Goal: Information Seeking & Learning: Check status

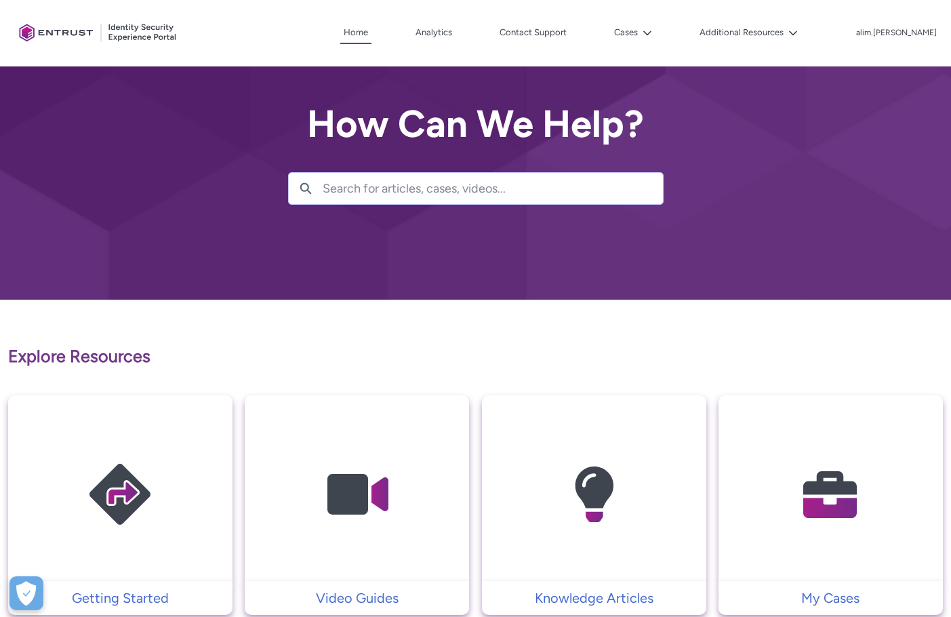
click at [673, 45] on div "Client Portal Home Analytics Contact Support Cases Additional Resources More al…" at bounding box center [476, 33] width 924 height 66
click at [652, 37] on lightning-icon at bounding box center [645, 33] width 14 height 10
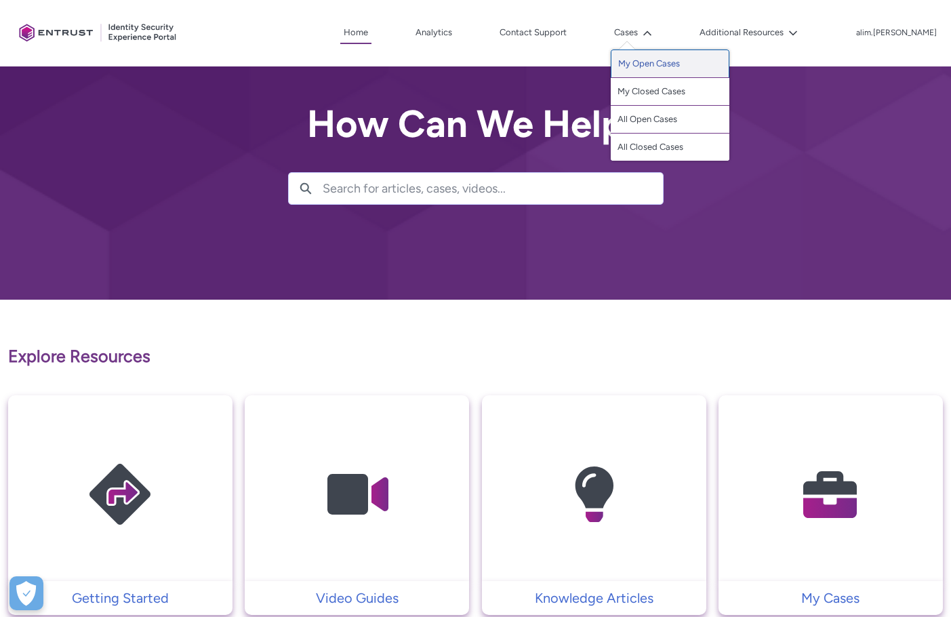
click at [681, 64] on link "My Open Cases" at bounding box center [670, 63] width 119 height 28
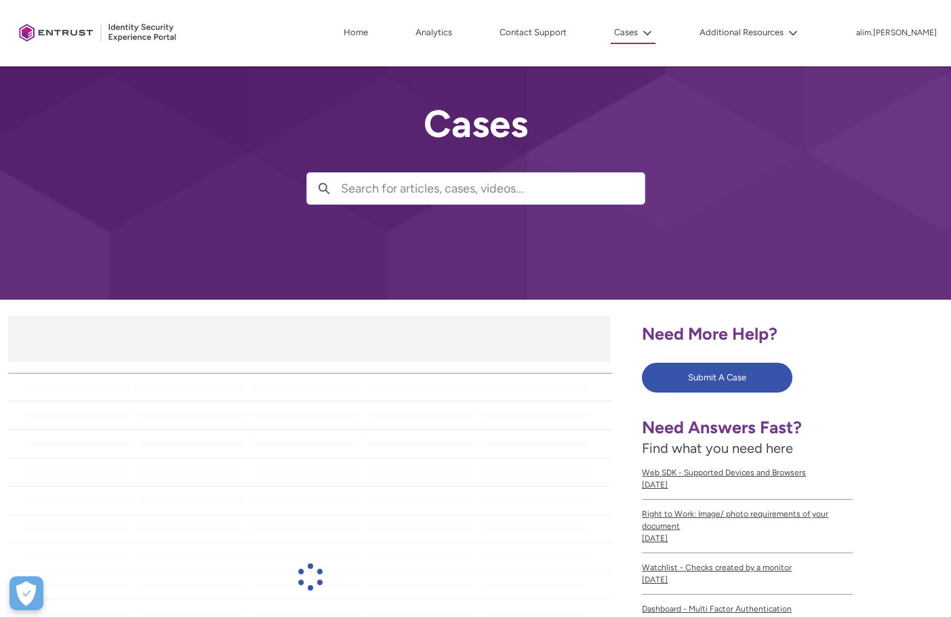
scroll to position [203, 0]
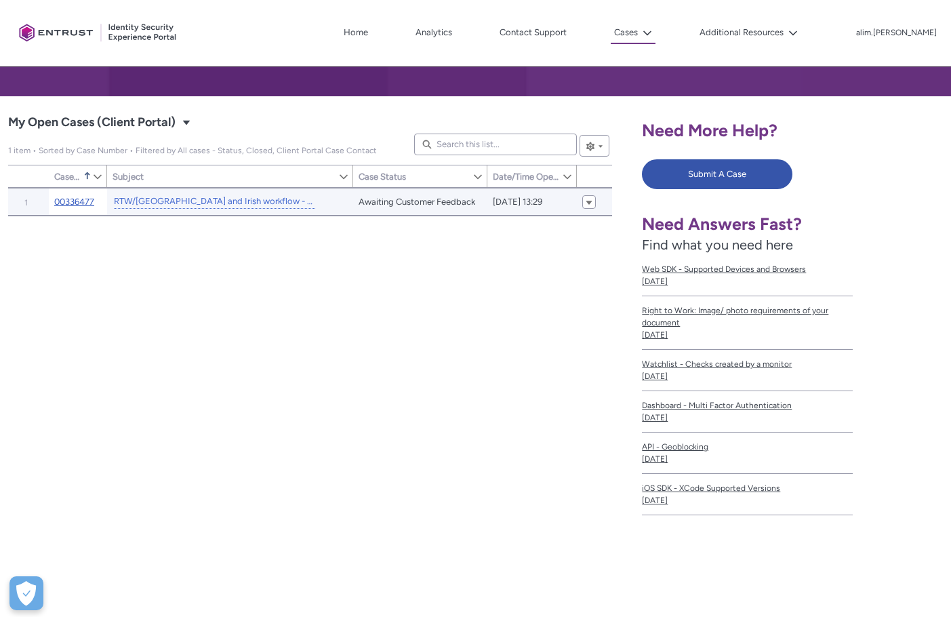
click at [74, 201] on link "00336477" at bounding box center [74, 202] width 40 height 14
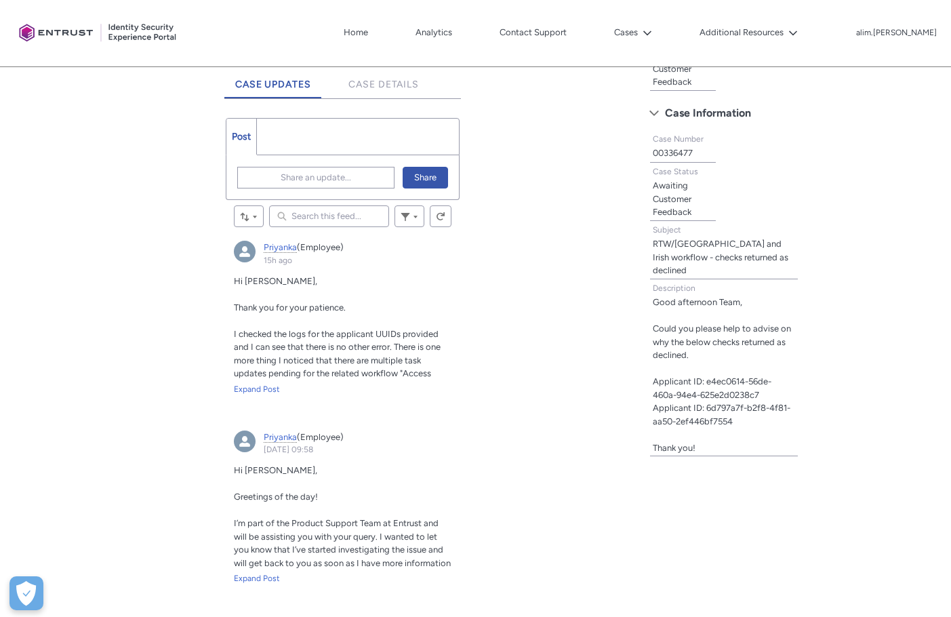
scroll to position [358, 0]
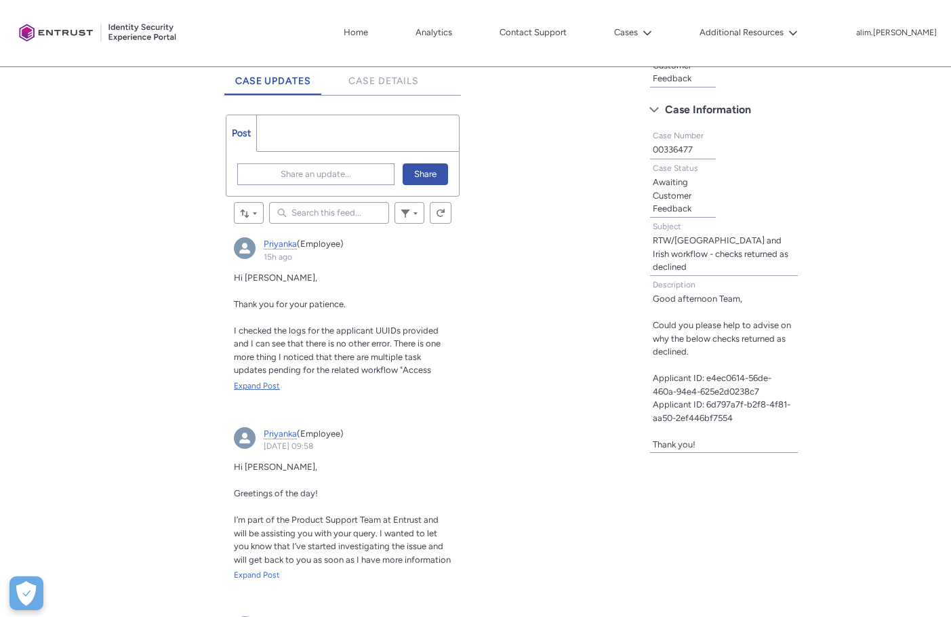
click at [269, 386] on div "Expand Post" at bounding box center [343, 386] width 218 height 12
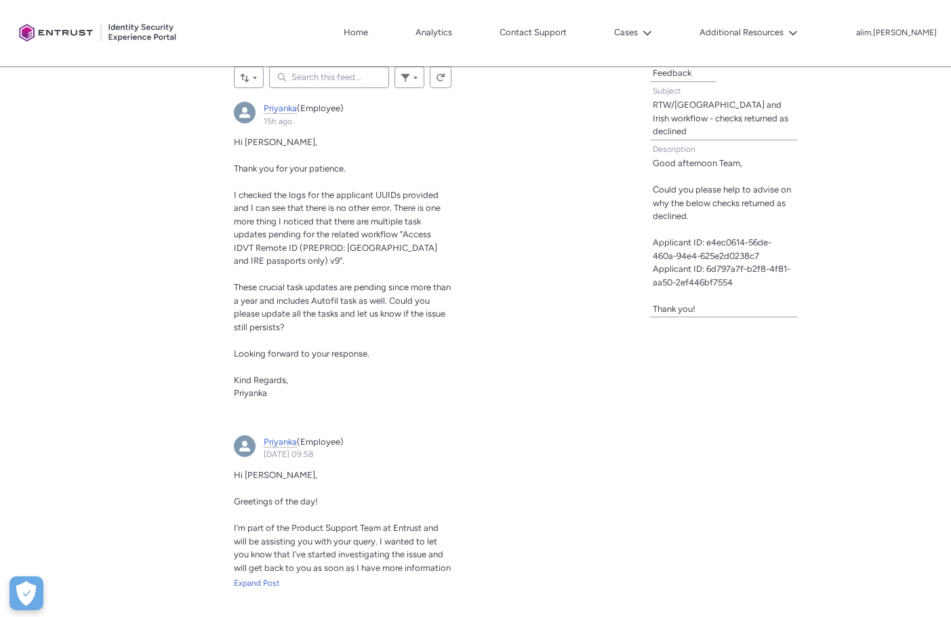
scroll to position [426, 0]
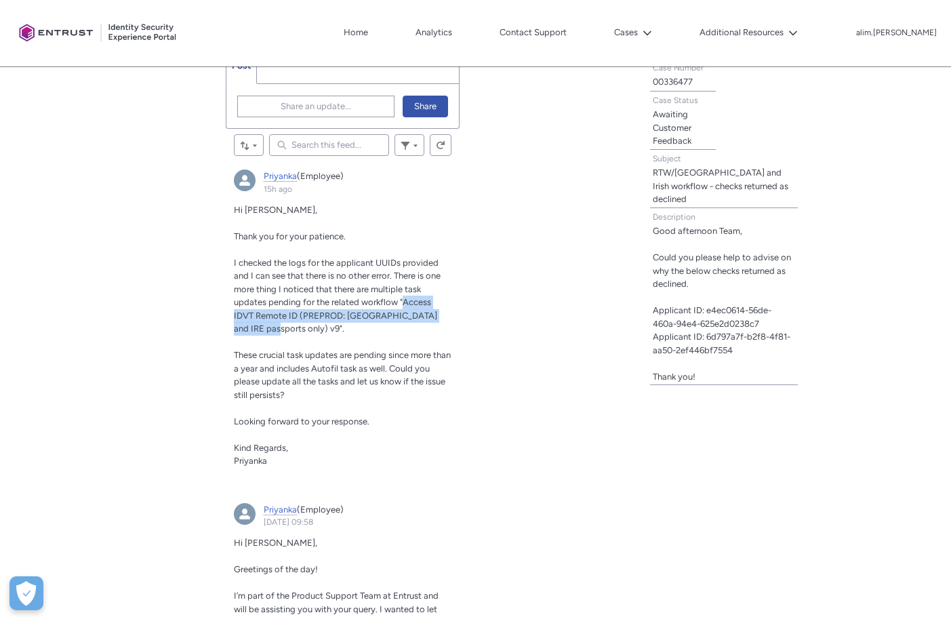
drag, startPoint x: 403, startPoint y: 301, endPoint x: 265, endPoint y: 327, distance: 140.8
click at [265, 327] on span "I checked the logs for the applicant UUIDs provided and I can see that there is…" at bounding box center [337, 296] width 207 height 77
copy span "Access IDVT Remote ID (PREPROD: [GEOGRAPHIC_DATA] and IRE passports only) v9"
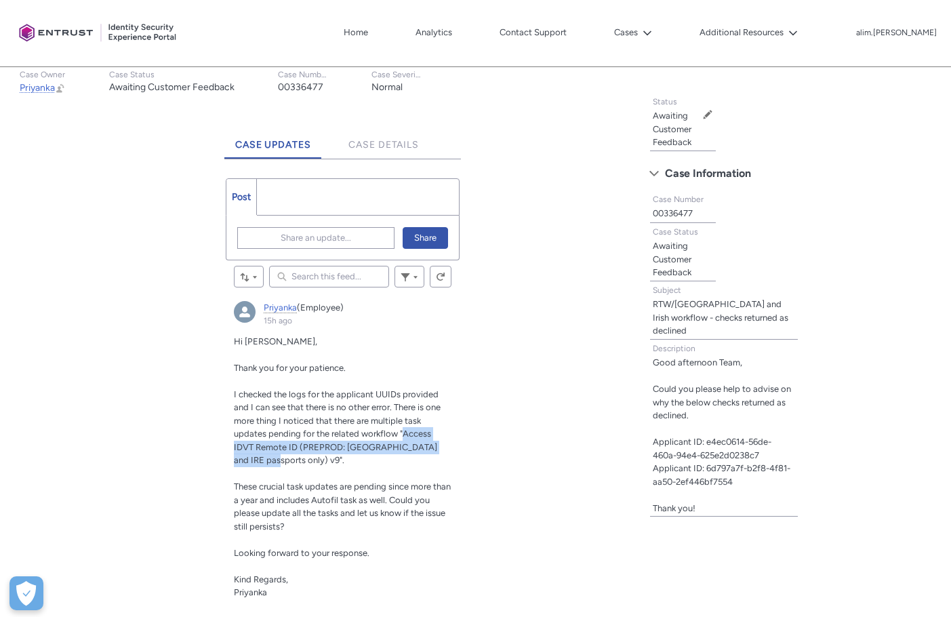
scroll to position [291, 0]
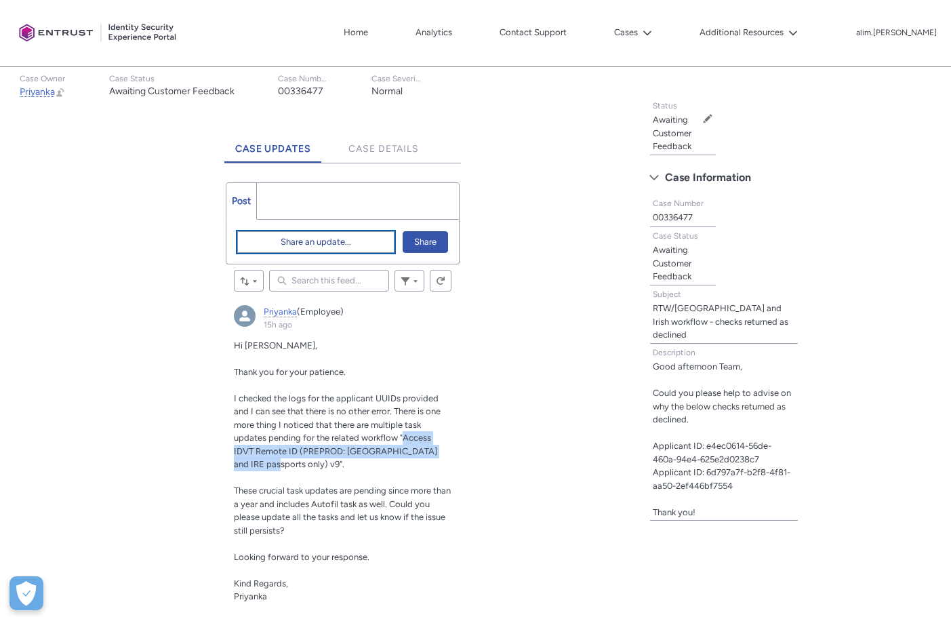
click at [328, 246] on span "Share an update..." at bounding box center [316, 242] width 70 height 20
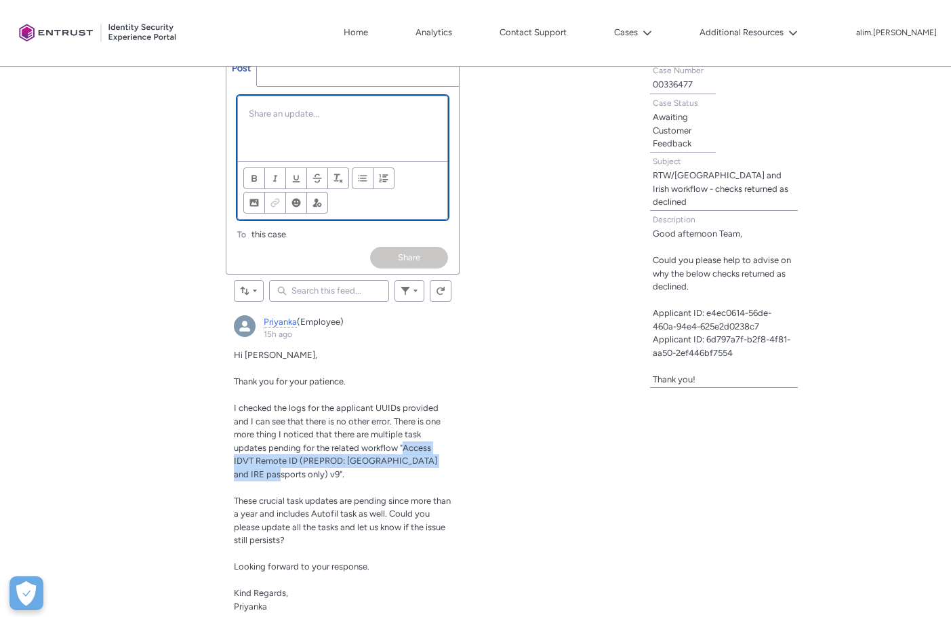
scroll to position [0, 0]
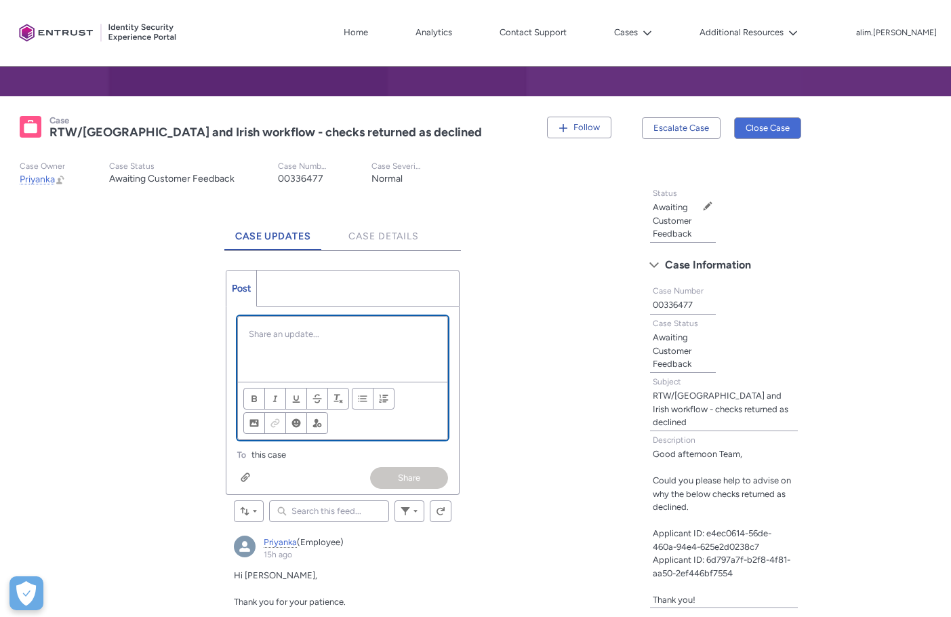
click at [302, 335] on p "Chatter Publisher" at bounding box center [343, 334] width 188 height 14
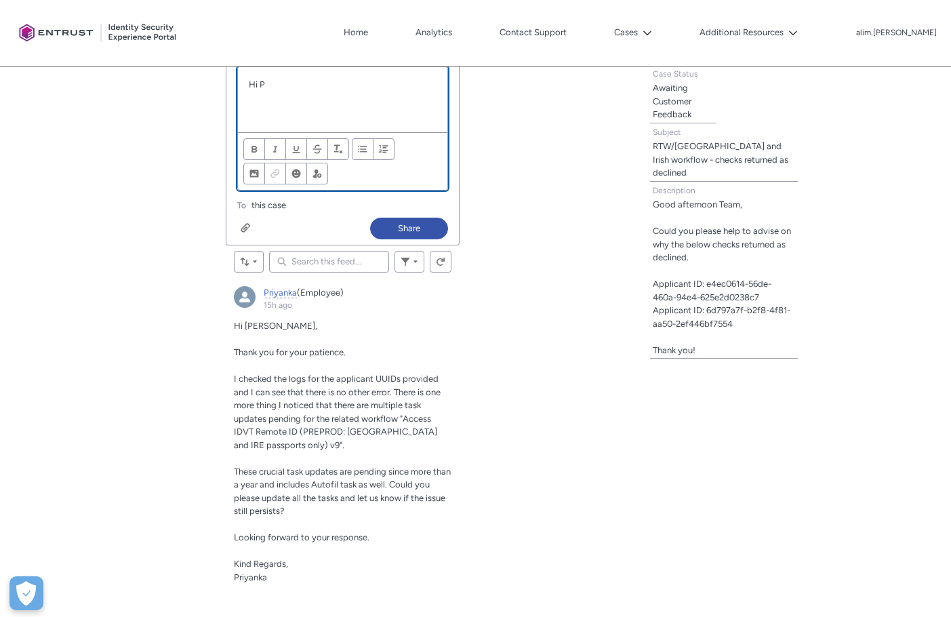
scroll to position [329, 0]
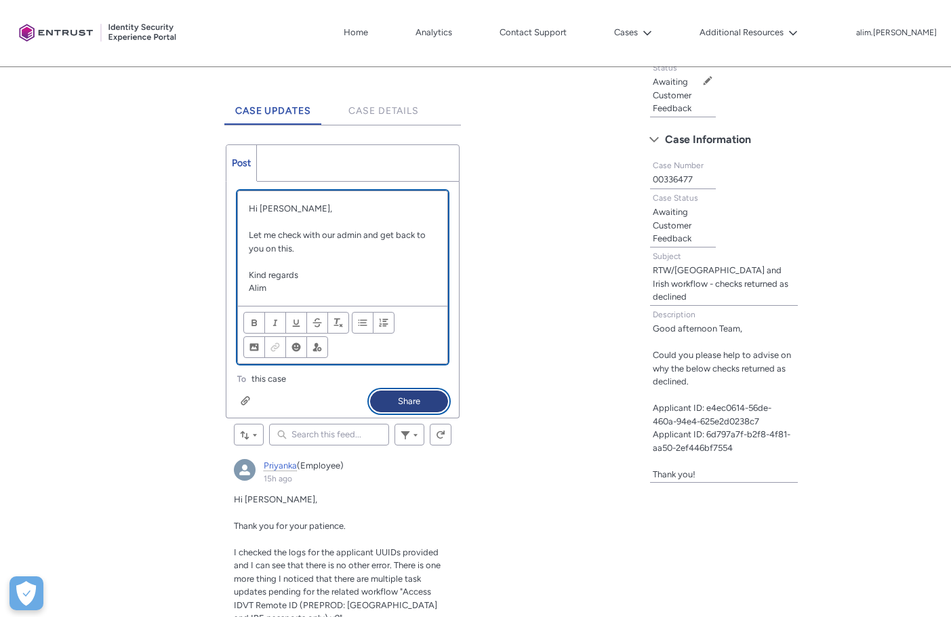
click at [399, 393] on button "Share" at bounding box center [409, 401] width 78 height 22
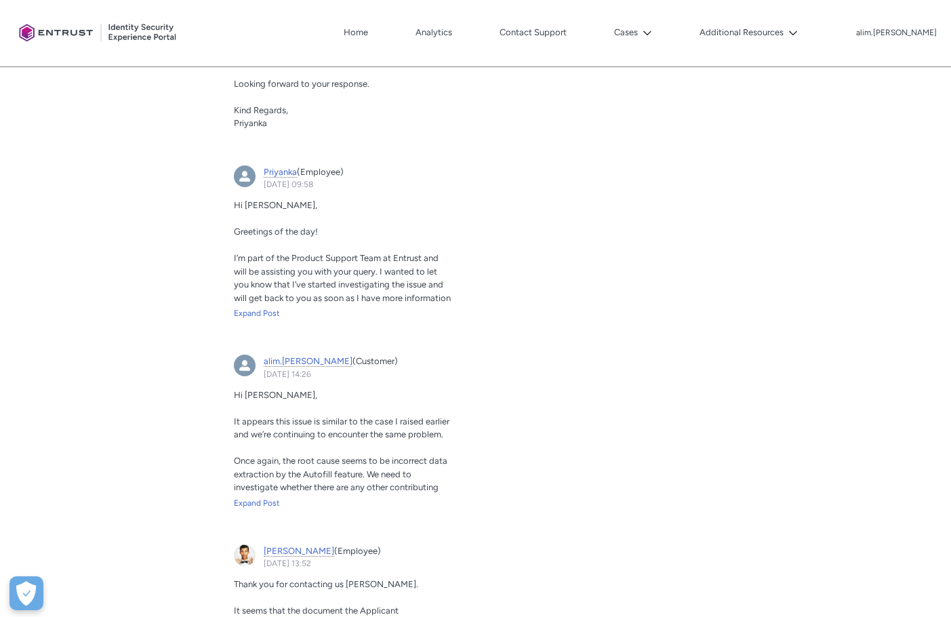
scroll to position [939, 0]
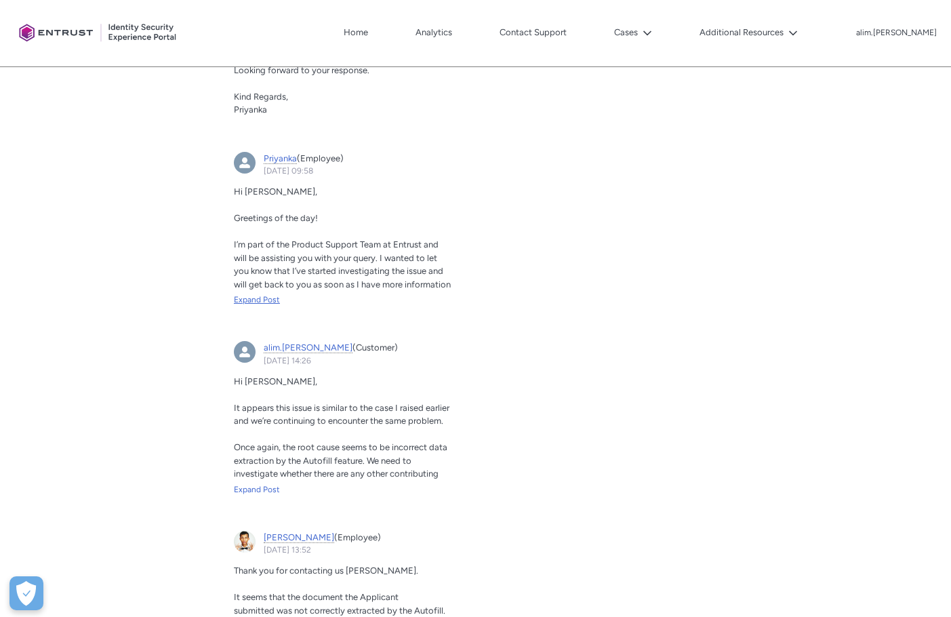
click at [260, 295] on div "Expand Post" at bounding box center [343, 299] width 218 height 12
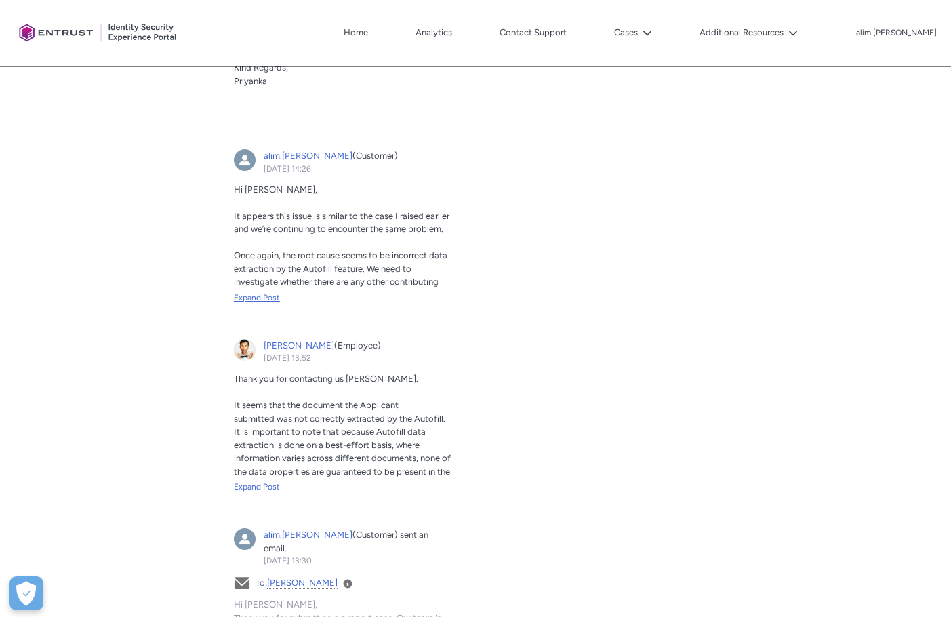
scroll to position [1277, 0]
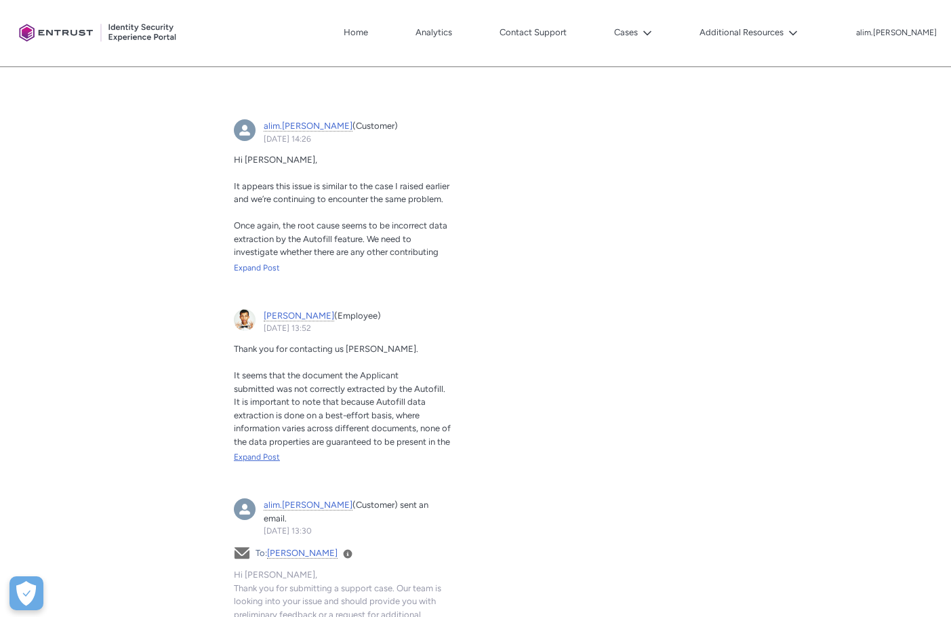
click at [271, 453] on div "Expand Post" at bounding box center [343, 457] width 218 height 12
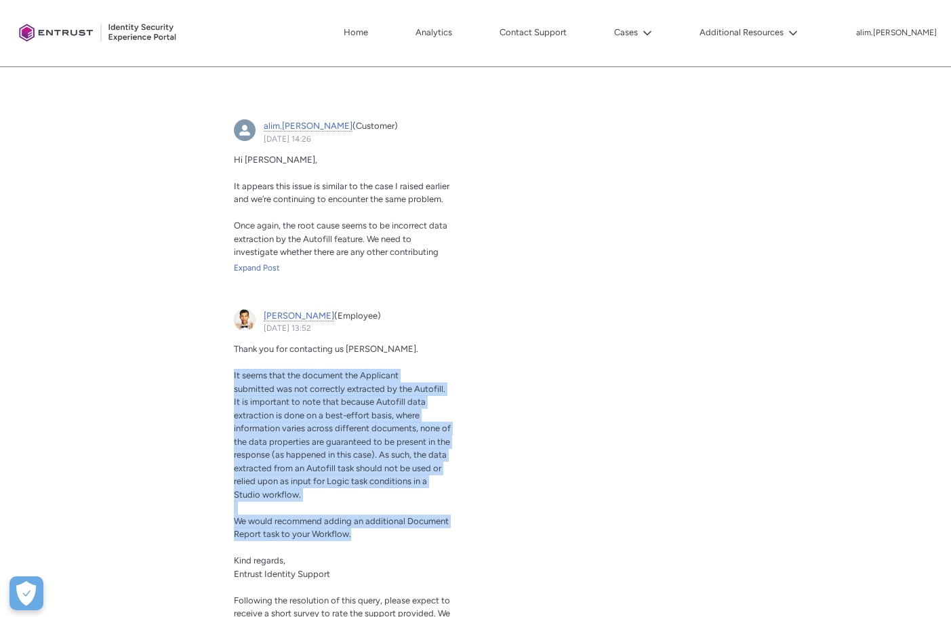
drag, startPoint x: 232, startPoint y: 373, endPoint x: 375, endPoint y: 531, distance: 213.5
click at [375, 531] on article "[PERSON_NAME] (Employee) [DATE] 13:52 Actions for this Feed Item Thank you for …" at bounding box center [343, 490] width 234 height 378
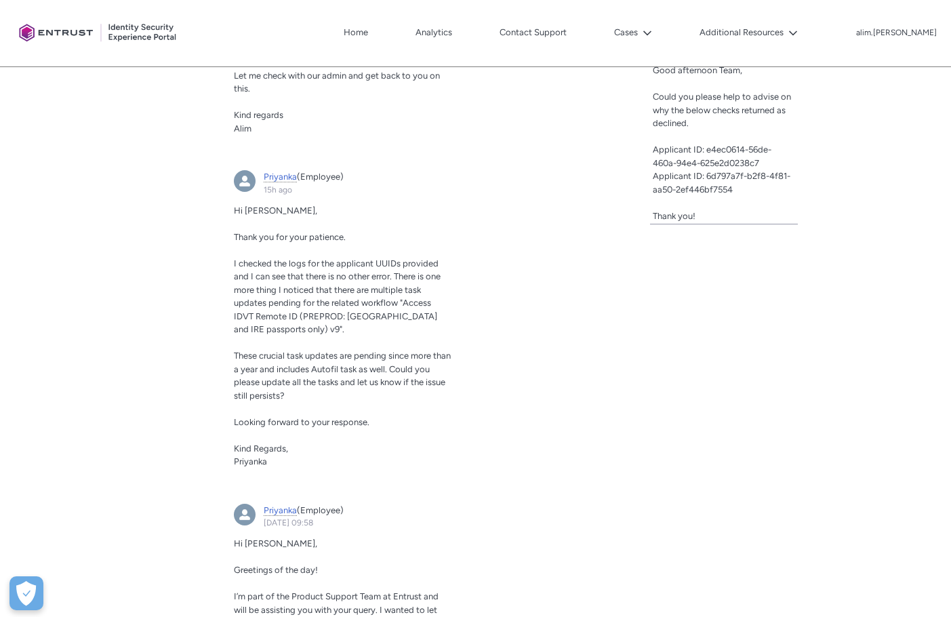
scroll to position [600, 0]
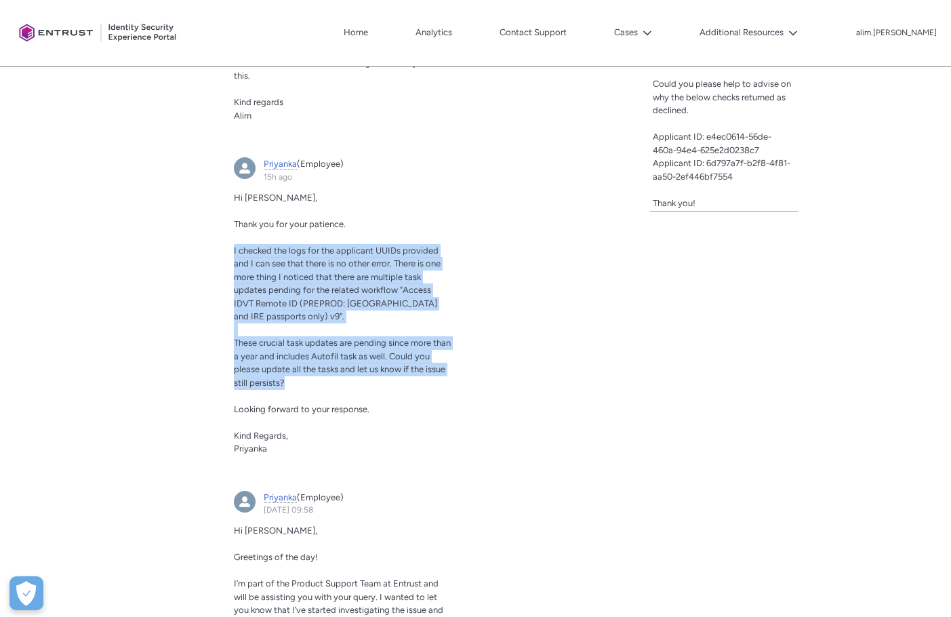
drag, startPoint x: 232, startPoint y: 249, endPoint x: 528, endPoint y: 255, distance: 295.5
copy div "I checked the logs for the applicant UUIDs provided and I can see that there is…"
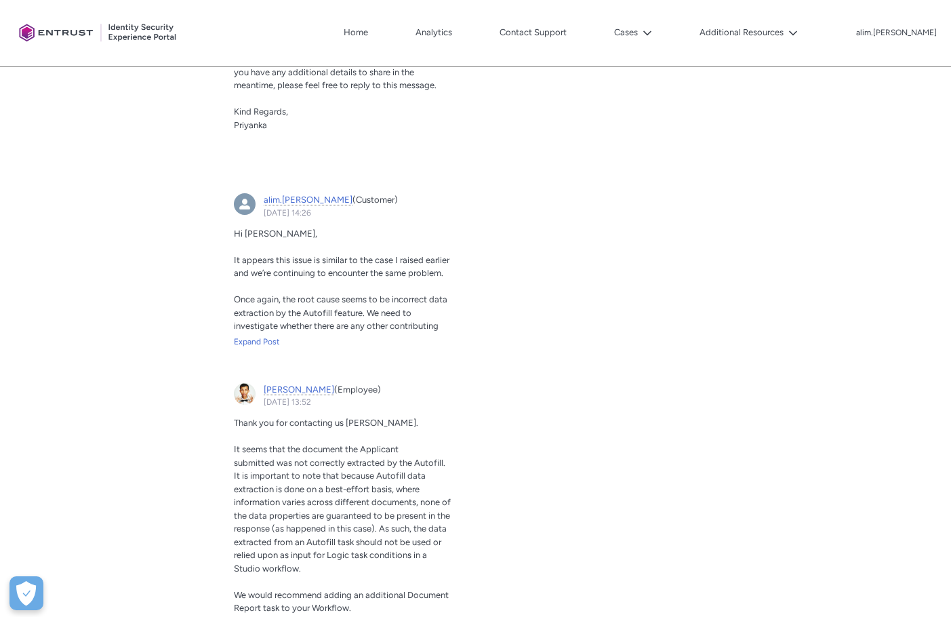
scroll to position [1277, 0]
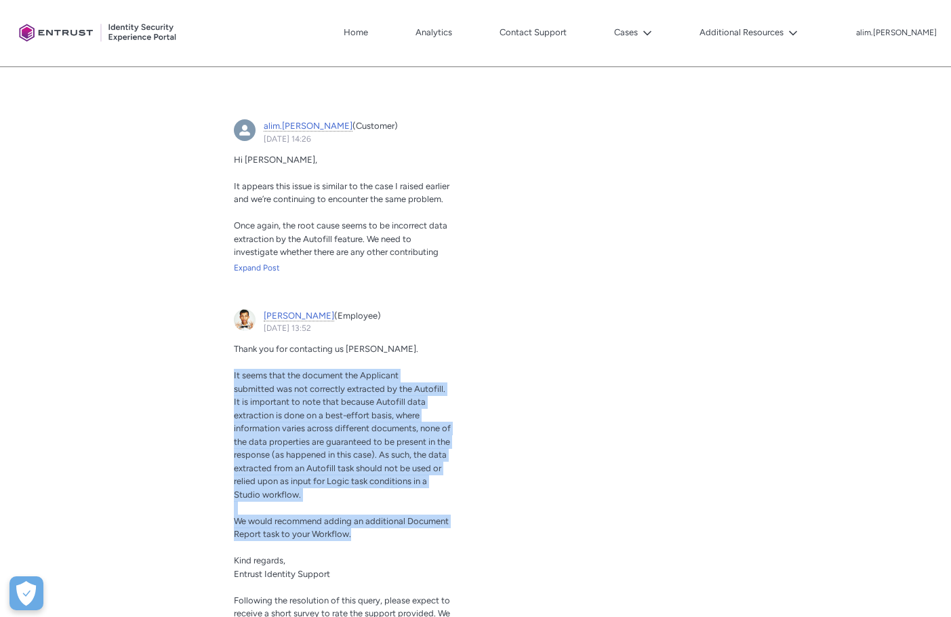
drag, startPoint x: 234, startPoint y: 376, endPoint x: 377, endPoint y: 535, distance: 213.1
click at [377, 535] on div "Thank you for contacting us [PERSON_NAME]. It seems that the document the Appli…" at bounding box center [343, 500] width 218 height 317
copy div "It seems that the document the Applicant submitted was not correctly extracted …"
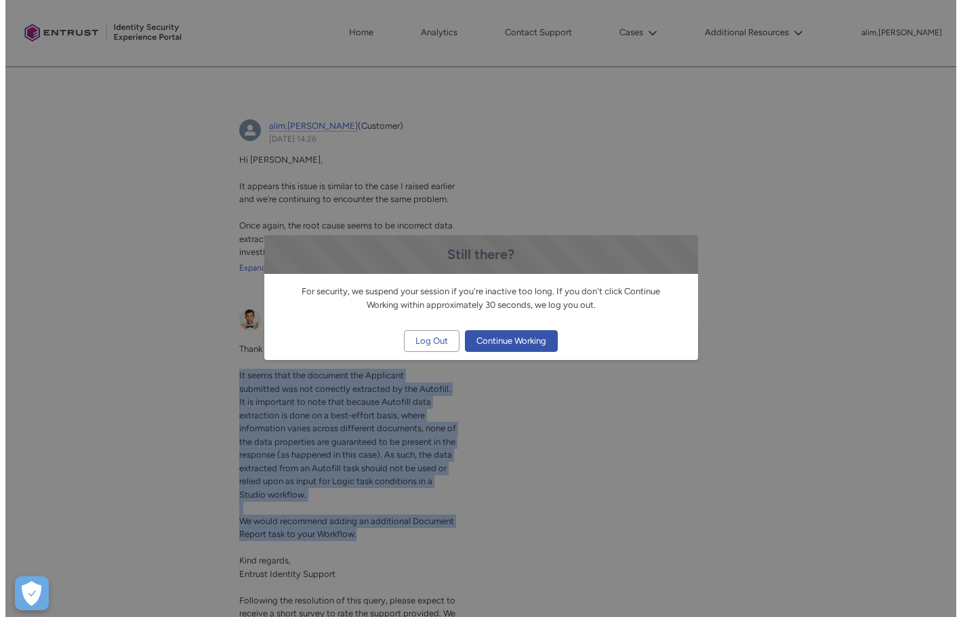
scroll to position [1265, 0]
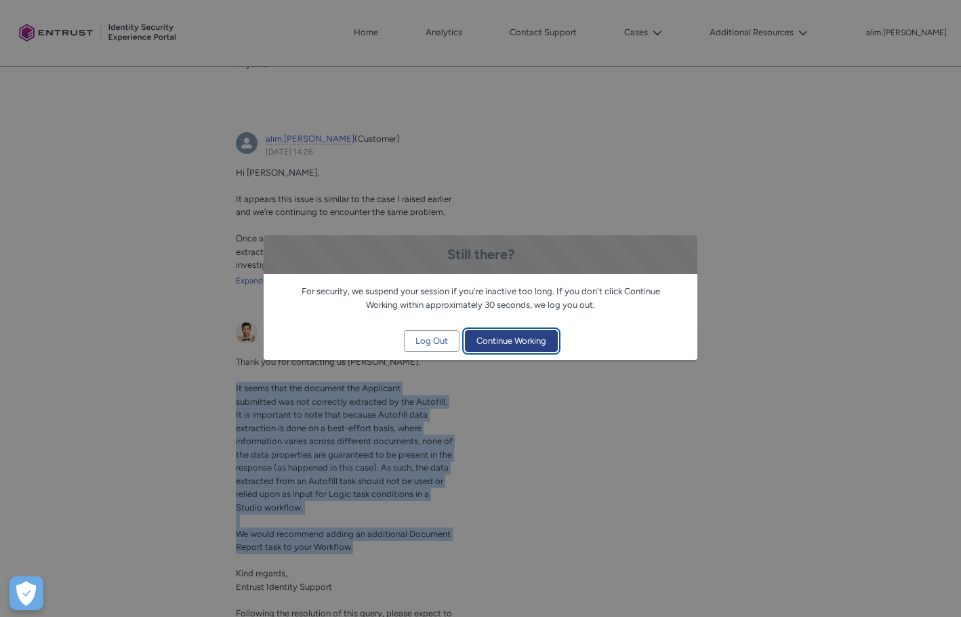
click at [492, 342] on span "Continue Working" at bounding box center [511, 341] width 70 height 20
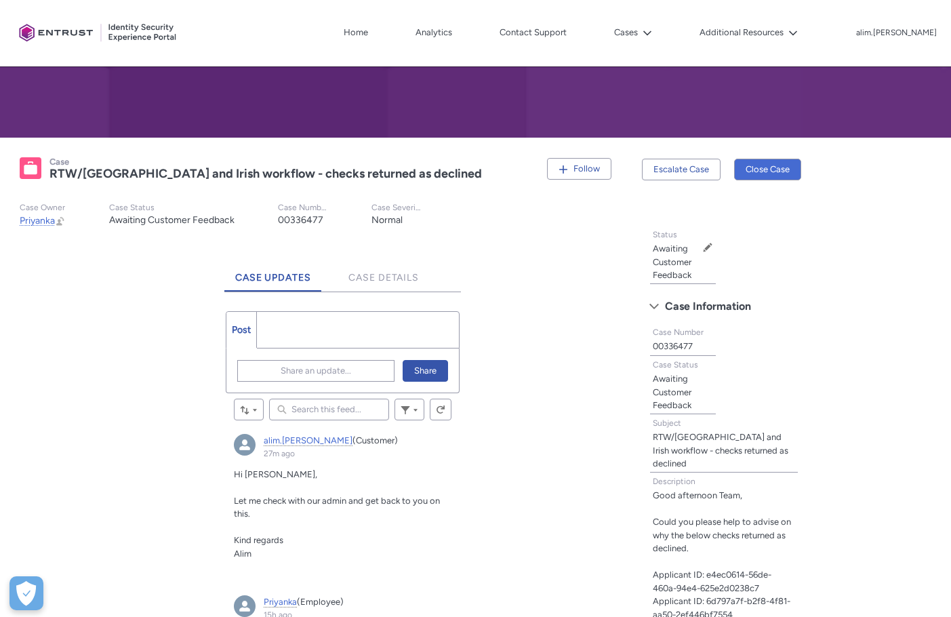
scroll to position [0, 0]
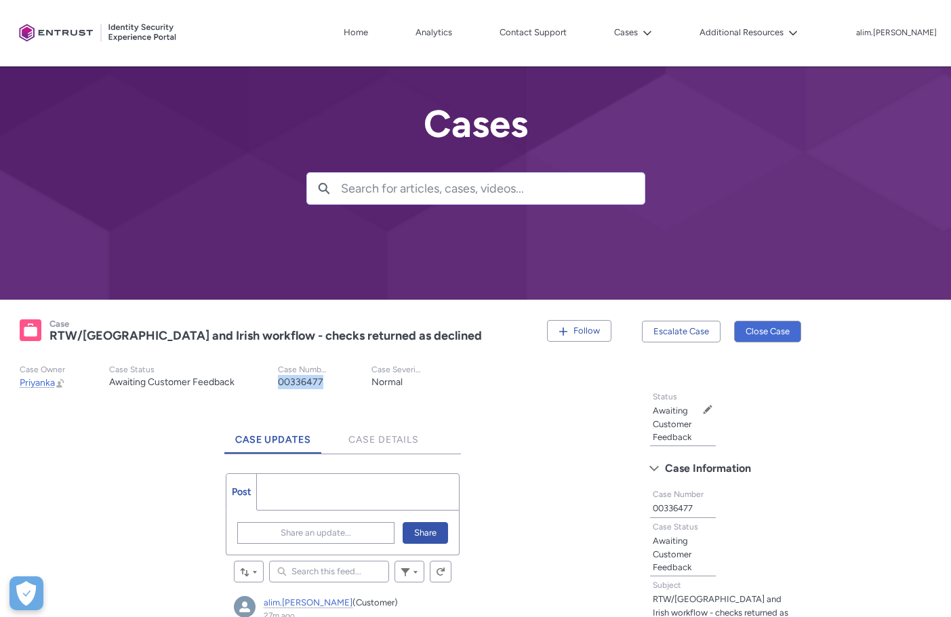
drag, startPoint x: 330, startPoint y: 386, endPoint x: 272, endPoint y: 385, distance: 57.6
click at [272, 385] on records-highlights-details-item "Case Number 00336477" at bounding box center [303, 377] width 94 height 25
copy lightning-formatted-text "00336477"
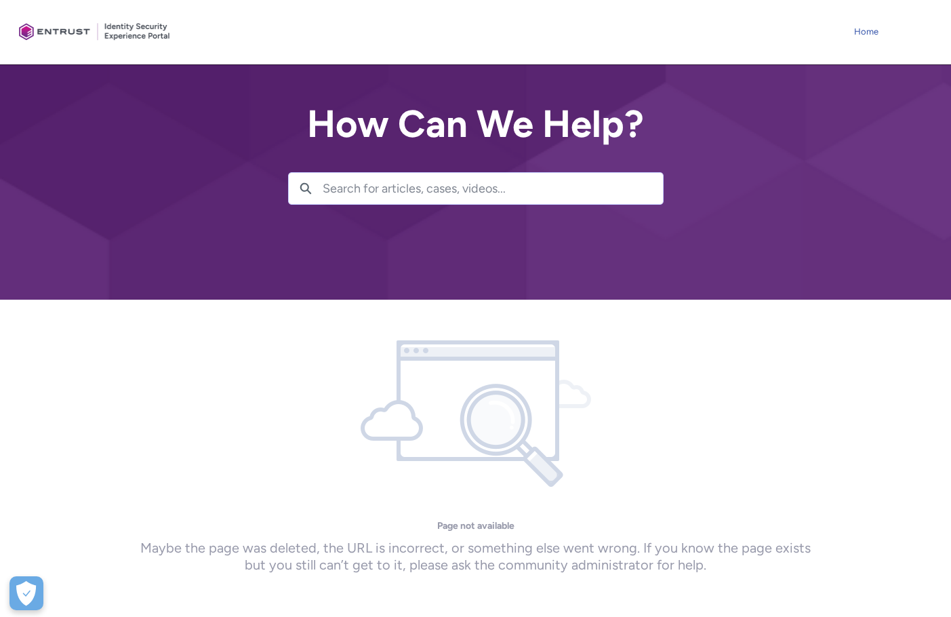
click at [869, 28] on link "Home" at bounding box center [865, 32] width 31 height 20
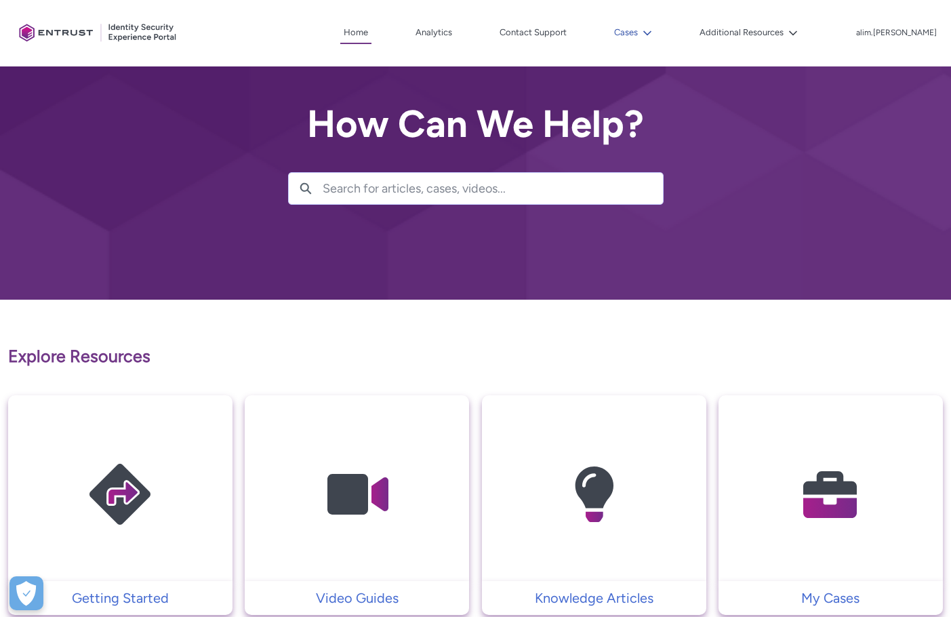
click at [652, 32] on lightning-icon at bounding box center [645, 33] width 14 height 10
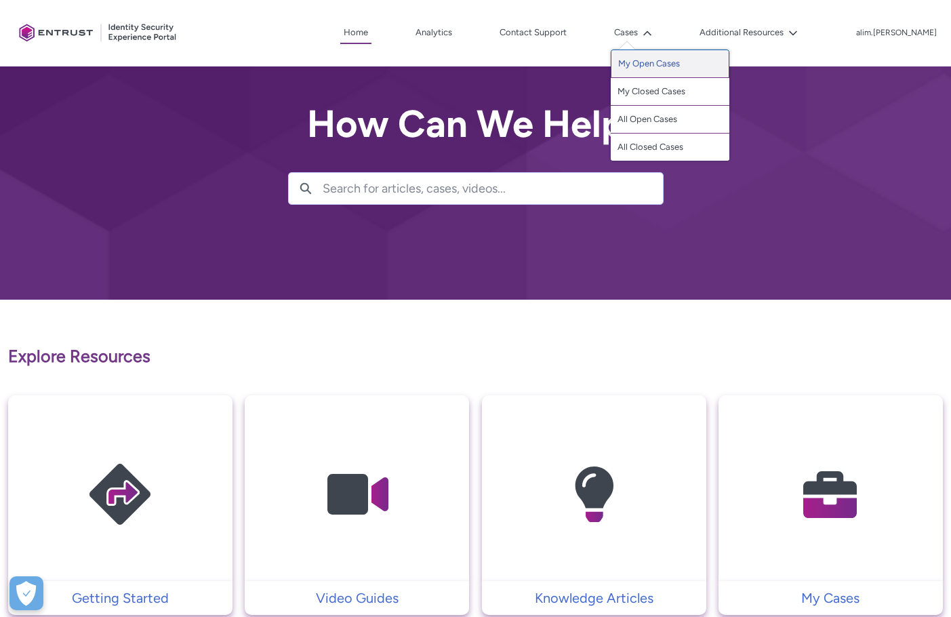
click at [679, 70] on link "My Open Cases" at bounding box center [670, 63] width 119 height 28
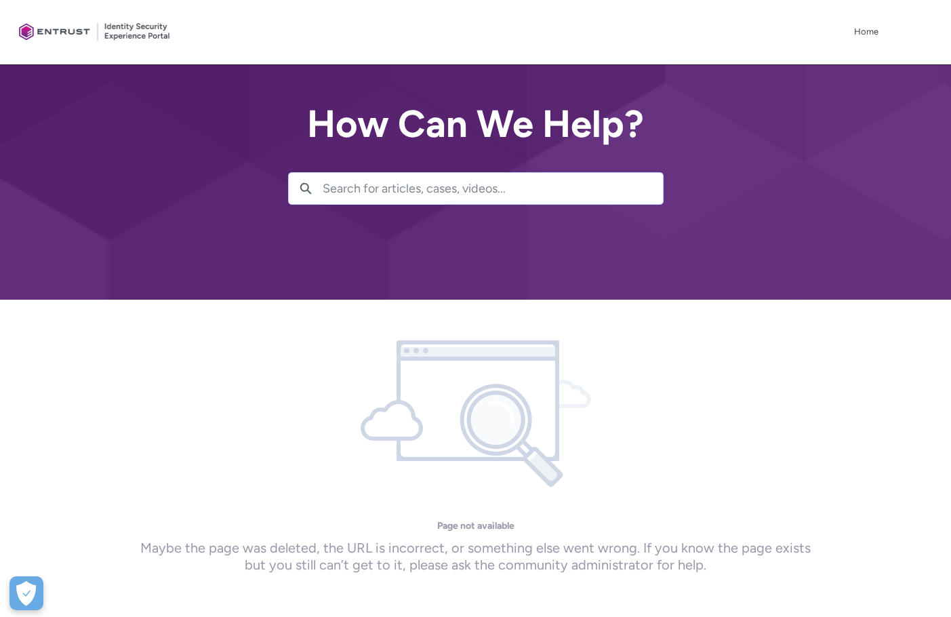
click at [687, 28] on ul "Home More" at bounding box center [542, 32] width 678 height 20
click at [855, 29] on link "Home" at bounding box center [865, 32] width 31 height 20
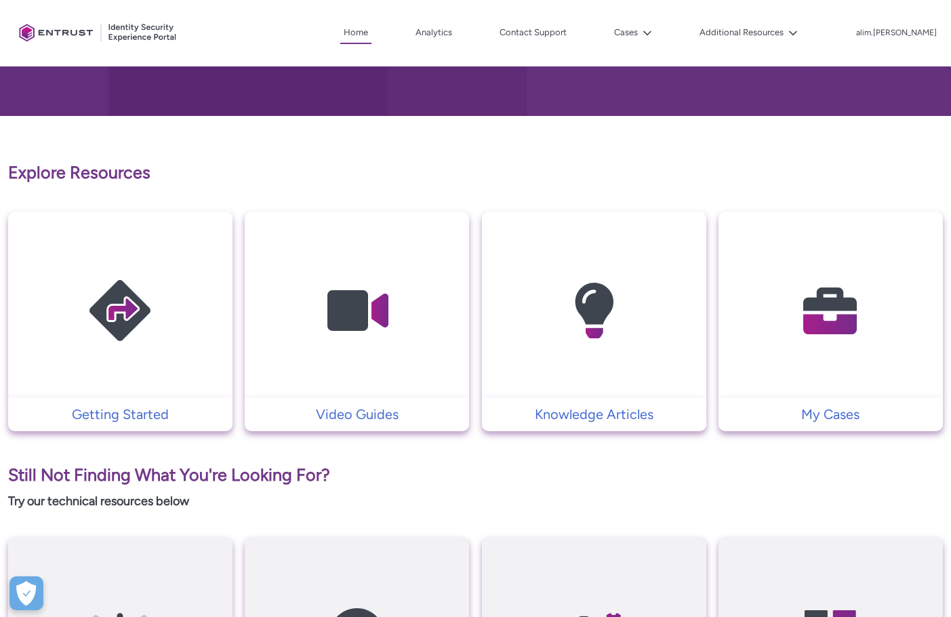
scroll to position [203, 0]
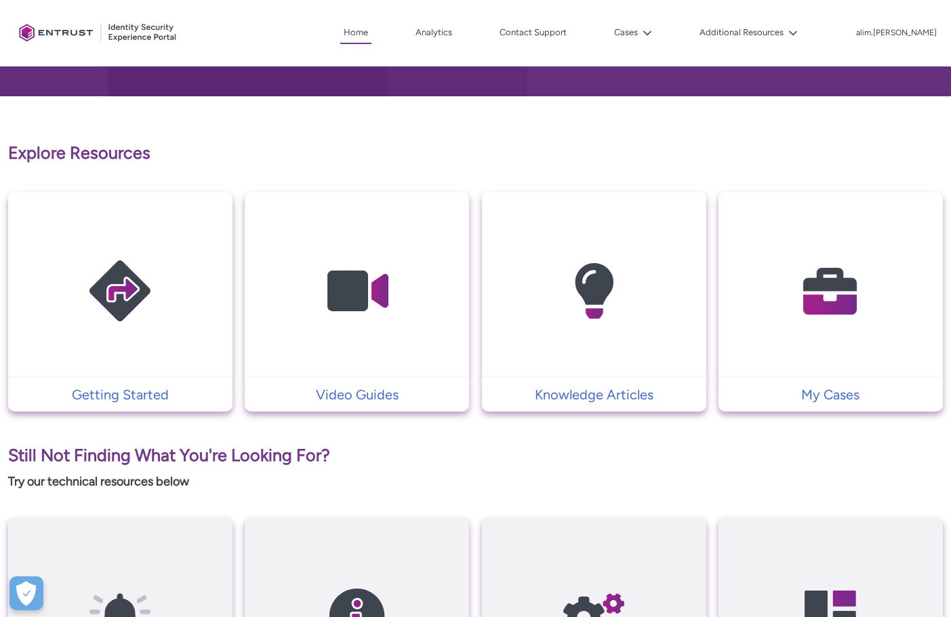
click at [838, 358] on img at bounding box center [830, 291] width 129 height 146
click at [838, 395] on p "My Cases" at bounding box center [830, 394] width 211 height 20
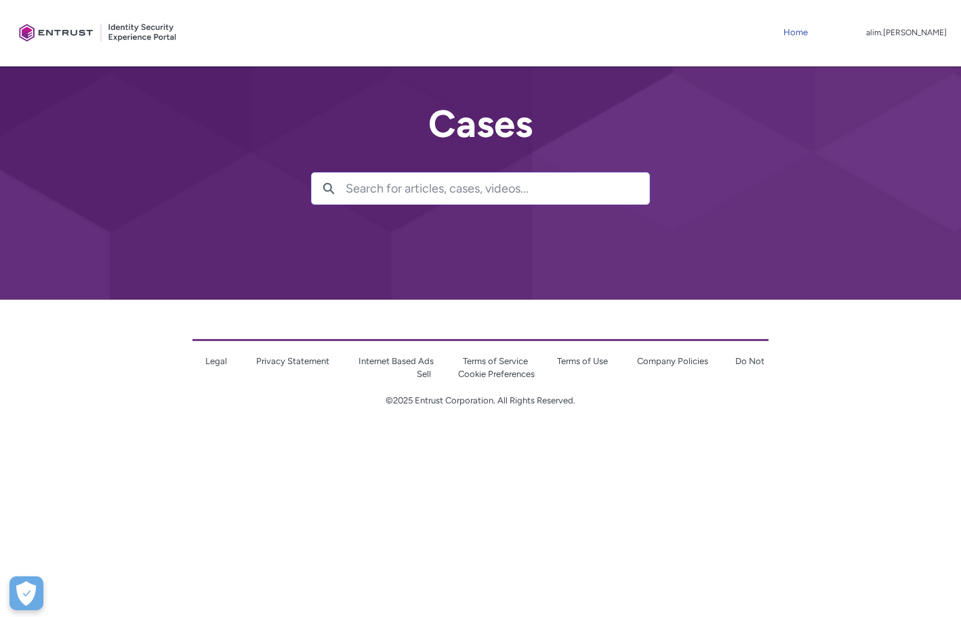
click at [811, 32] on link "Home" at bounding box center [795, 32] width 31 height 20
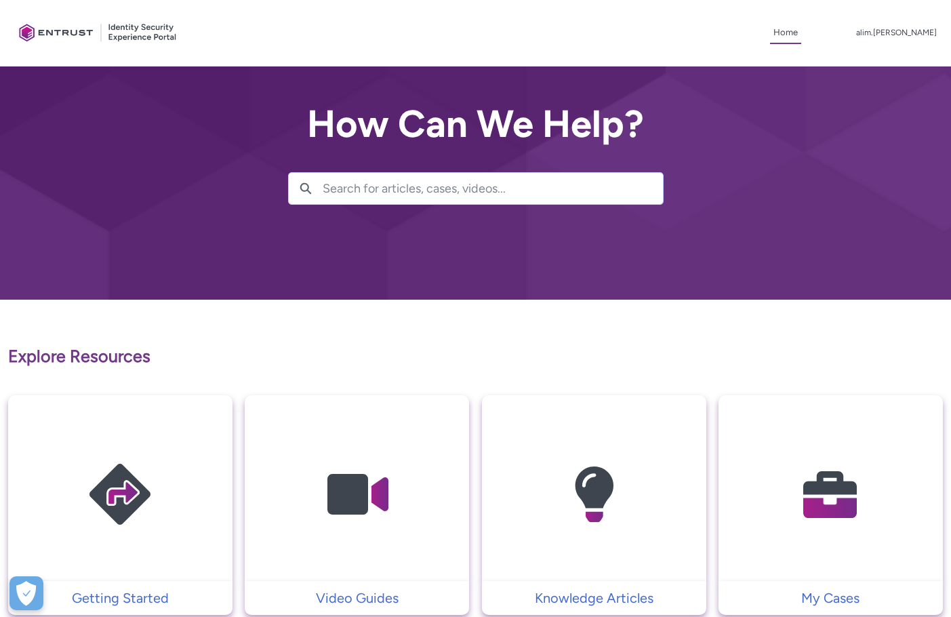
click at [800, 494] on img at bounding box center [830, 495] width 129 height 146
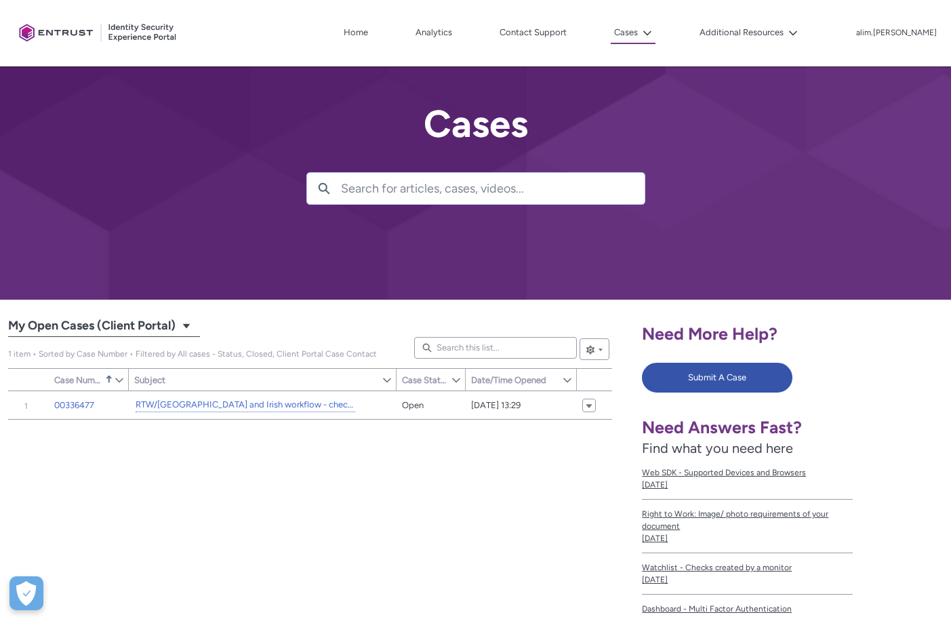
click at [169, 323] on span "My Open Cases (Client Portal)" at bounding box center [91, 326] width 167 height 22
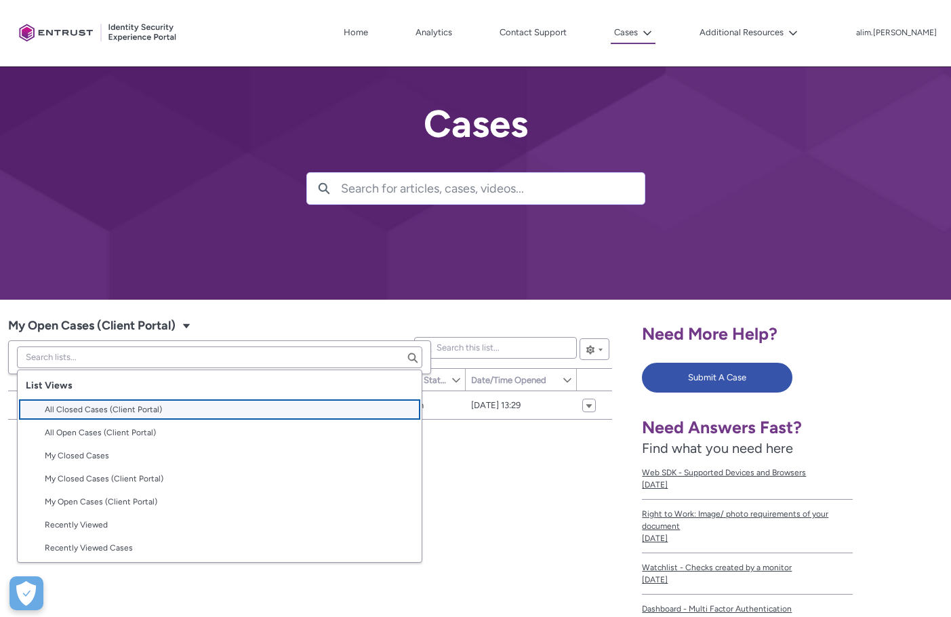
click at [139, 407] on span "All Closed Cases (Client Portal)" at bounding box center [103, 409] width 117 height 9
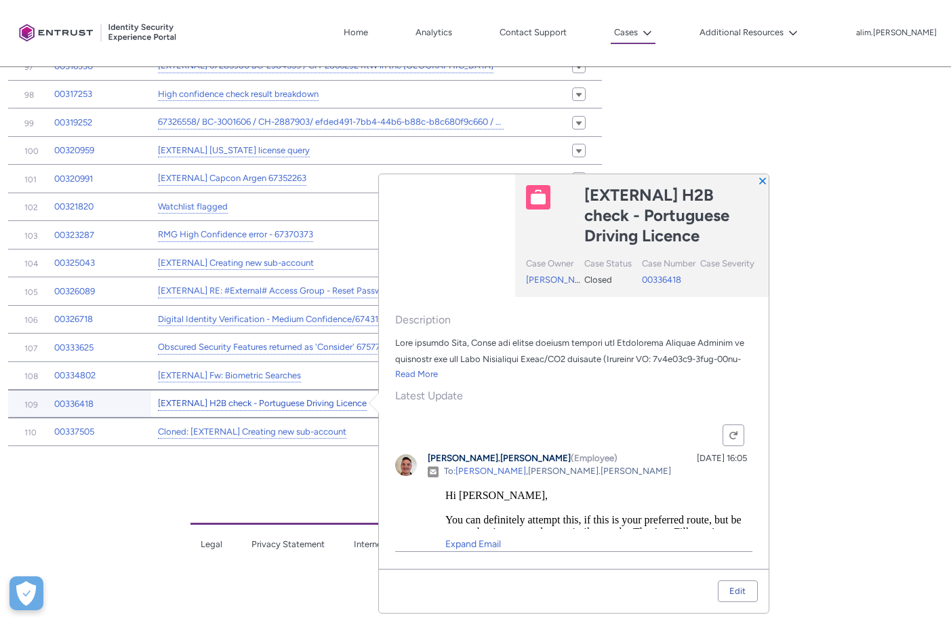
click at [346, 409] on link "[EXTERNAL] H2B check - Portuguese Driving Licence" at bounding box center [262, 403] width 209 height 14
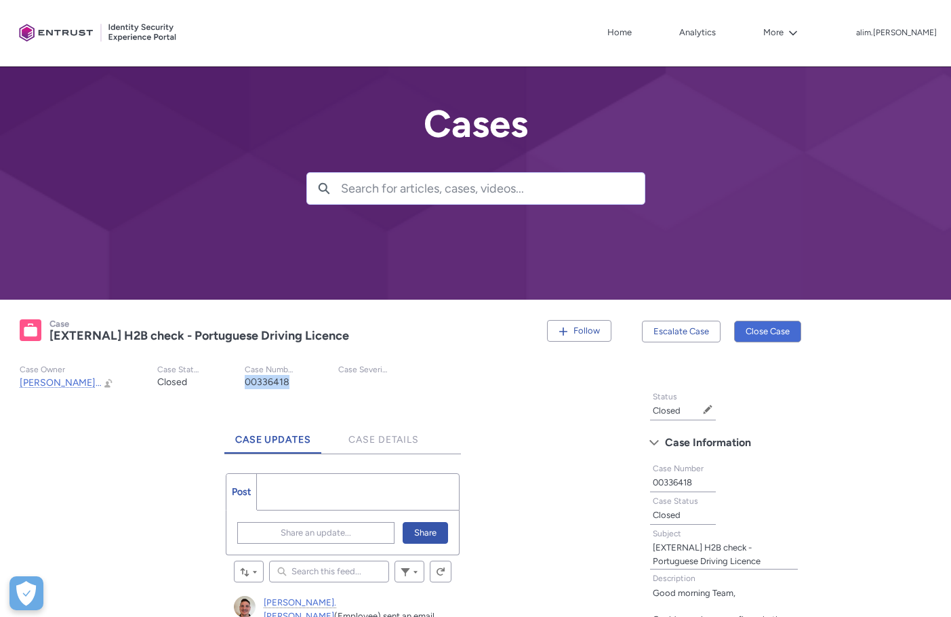
drag, startPoint x: 279, startPoint y: 382, endPoint x: 230, endPoint y: 381, distance: 49.5
click at [230, 381] on records-highlights-details-item "Case Number 00336418" at bounding box center [270, 377] width 94 height 25
copy lightning-formatted-text "00336418"
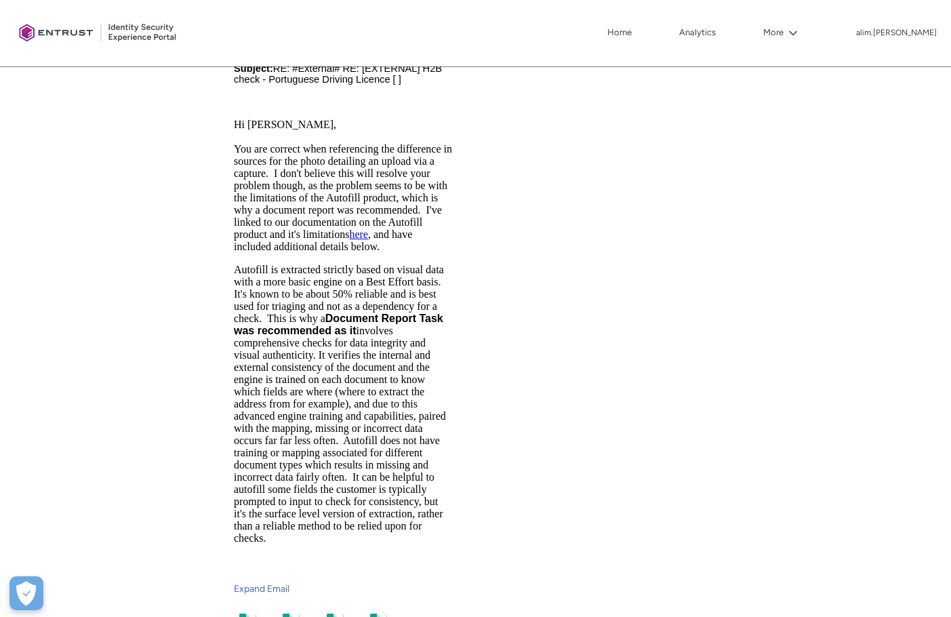
scroll to position [2033, 0]
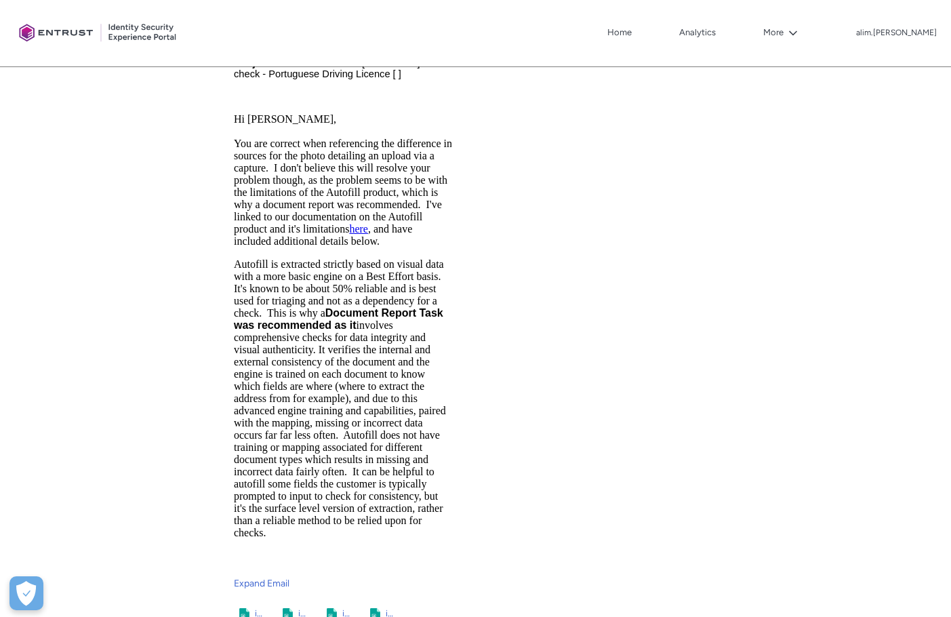
drag, startPoint x: 464, startPoint y: -616, endPoint x: 375, endPoint y: 329, distance: 948.9
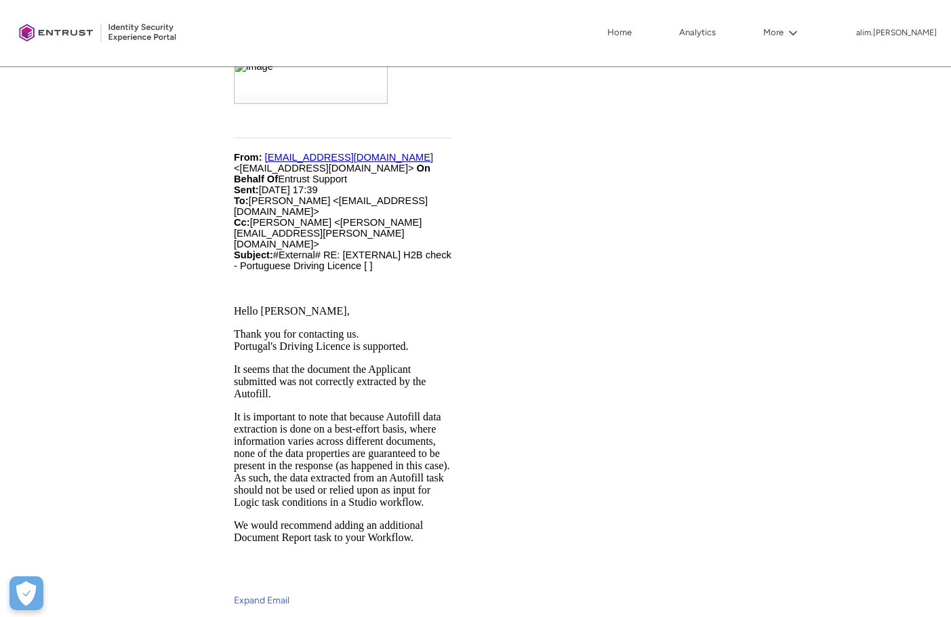
scroll to position [4269, 0]
drag, startPoint x: 466, startPoint y: -588, endPoint x: 356, endPoint y: 356, distance: 950.3
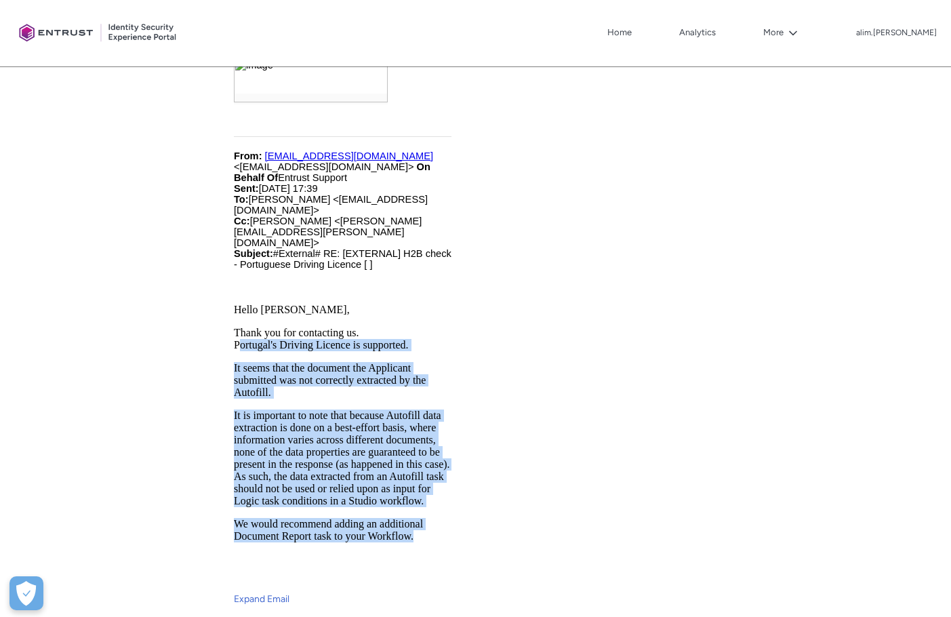
drag, startPoint x: 417, startPoint y: 527, endPoint x: 224, endPoint y: 338, distance: 269.8
click html "Hello, Based on your response, it seems the best approach would be to review an…"
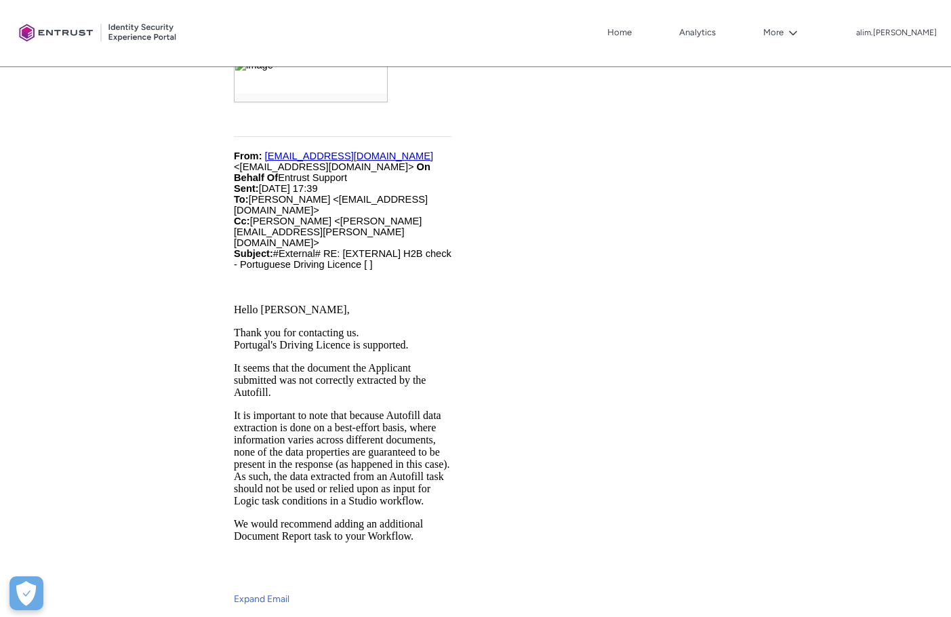
click at [261, 327] on p "Thank you for contacting us. Portugal's Driving Licence is supported." at bounding box center [342, 339] width 218 height 24
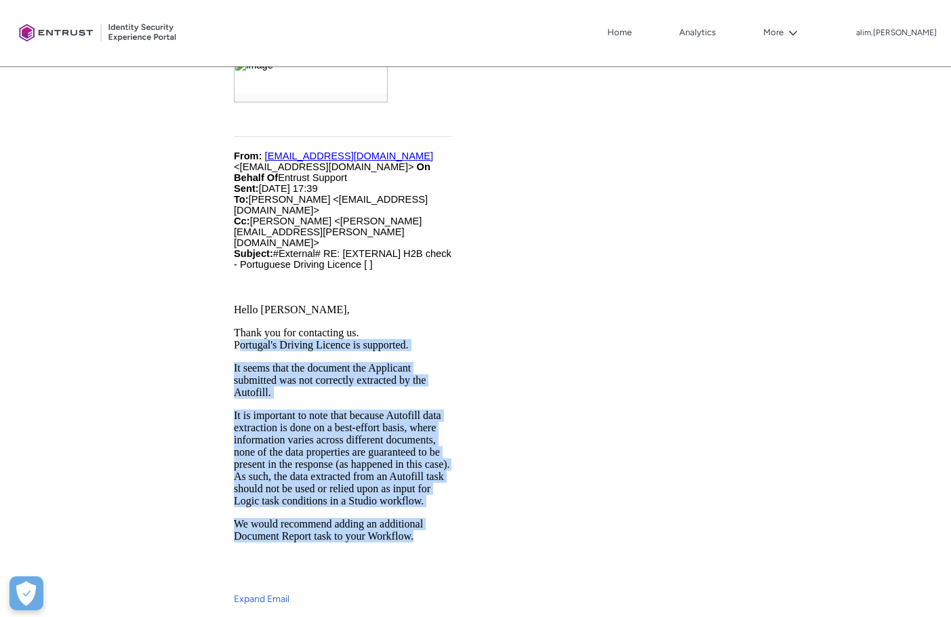
drag, startPoint x: 233, startPoint y: 335, endPoint x: 486, endPoint y: 523, distance: 314.9
click html "Hello, Based on your response, it seems the best approach would be to review an…"
copy div "Portugal's Driving Licence is supported. It seems that the document the Applica…"
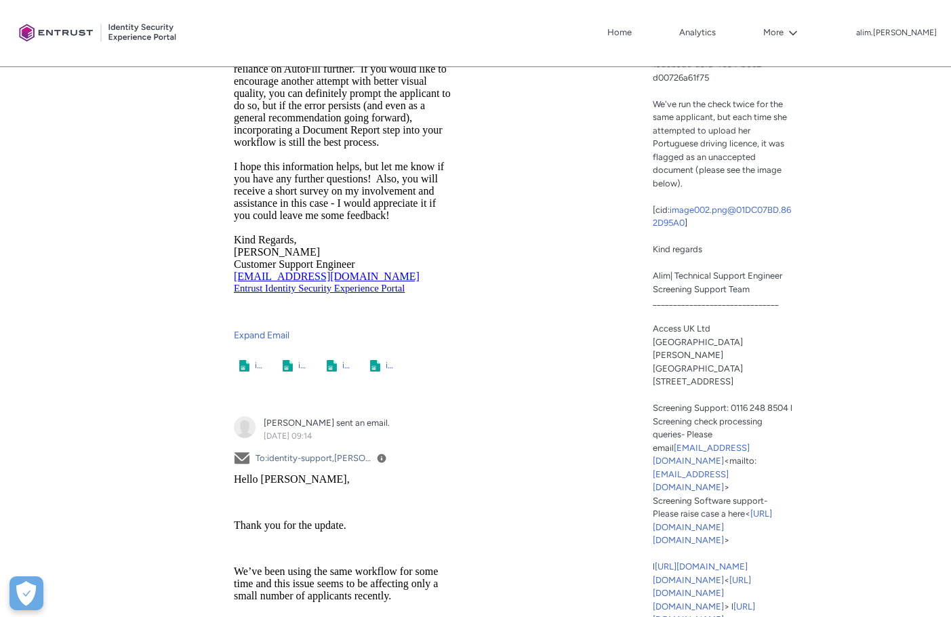
scroll to position [407, 0]
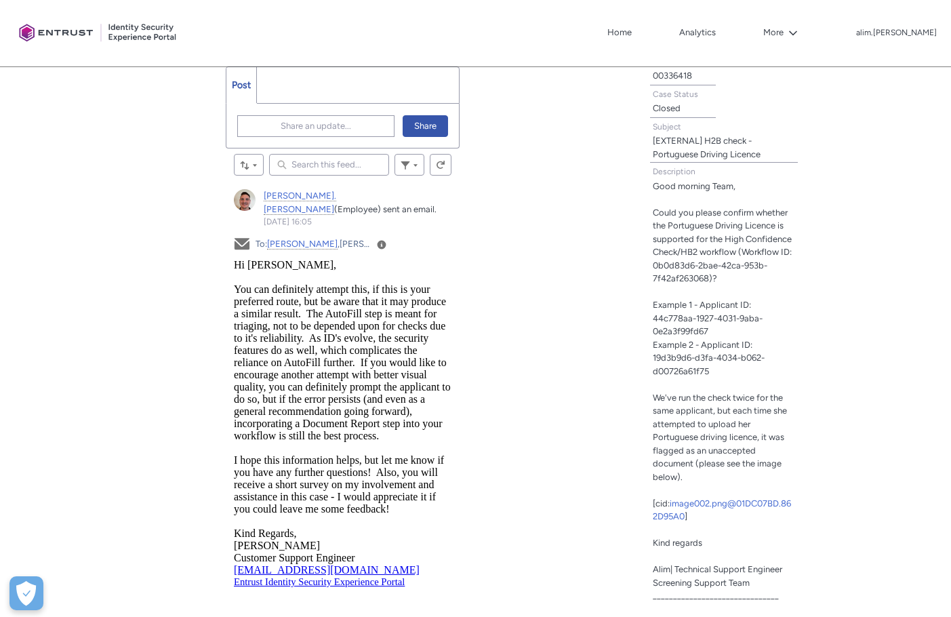
drag, startPoint x: 233, startPoint y: 286, endPoint x: 387, endPoint y: 435, distance: 214.2
click html "Hi Alim, You can definitely attempt this, if this is your preferred route, but …"
copy body "You can definitely attempt this, if this is your preferred route, but be aware …"
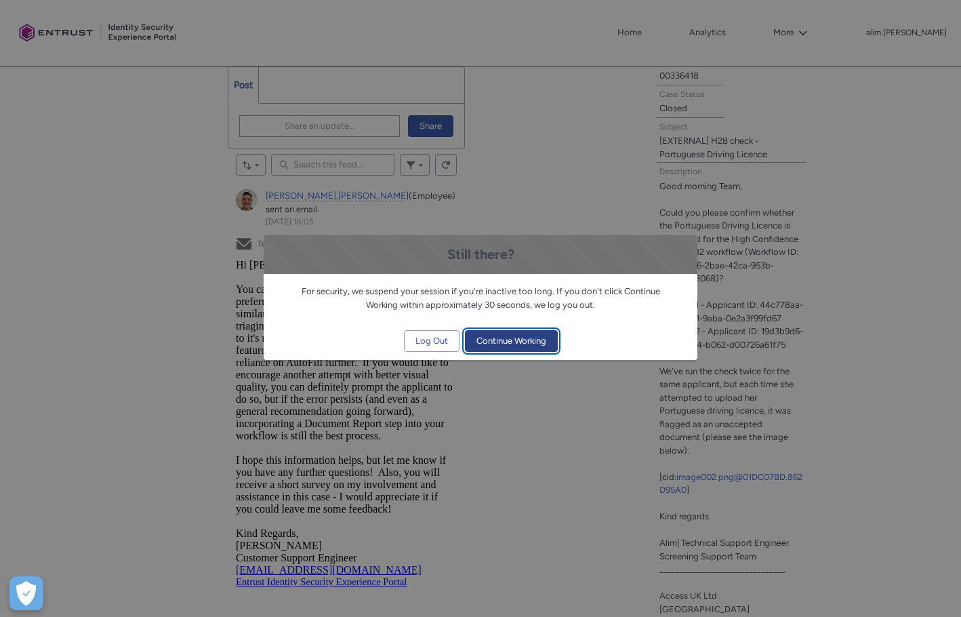
click at [504, 343] on span "Continue Working" at bounding box center [511, 341] width 70 height 20
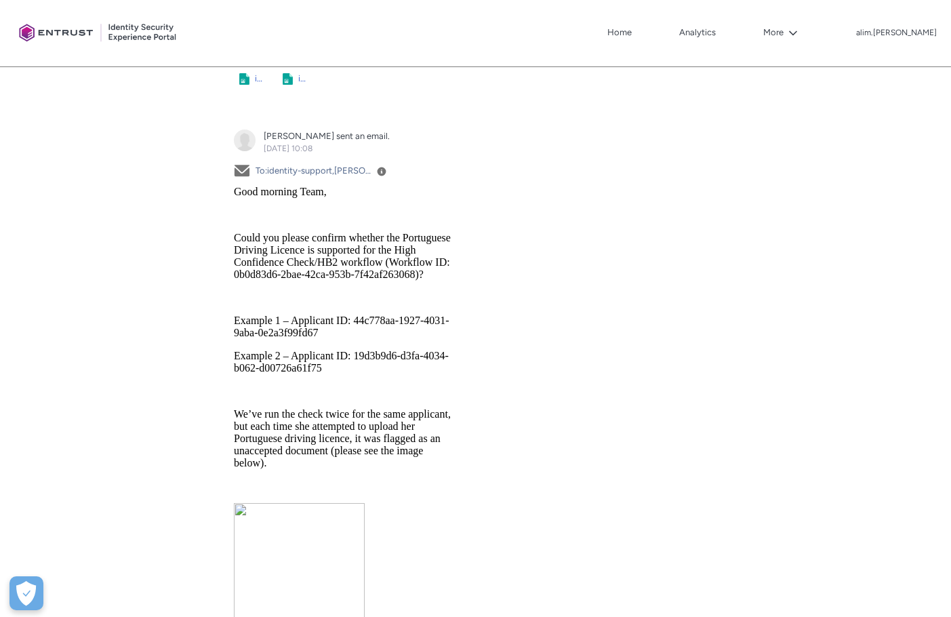
scroll to position [5286, 0]
